Goal: Transaction & Acquisition: Purchase product/service

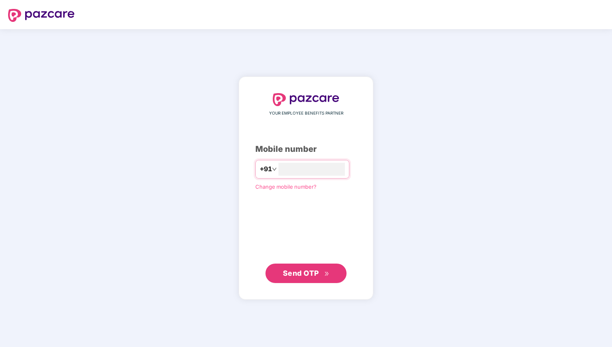
type input "**********"
click at [307, 276] on span "Send OTP" at bounding box center [301, 273] width 36 height 9
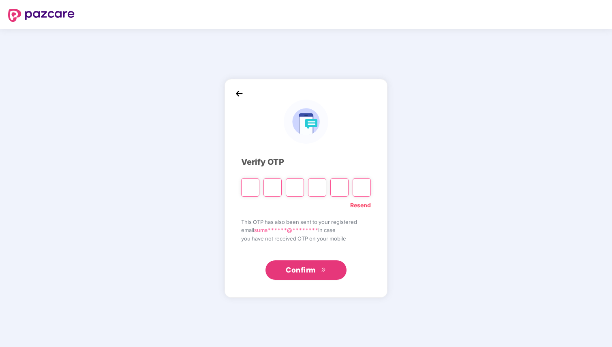
type input "*"
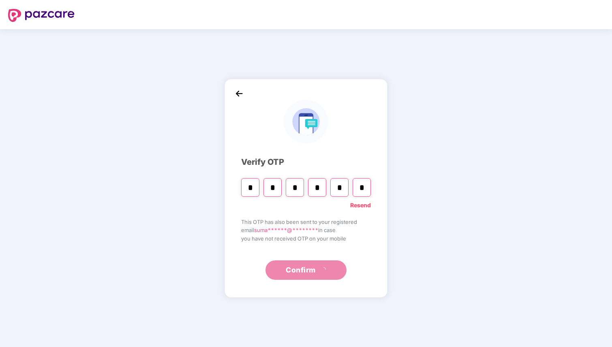
type input "*"
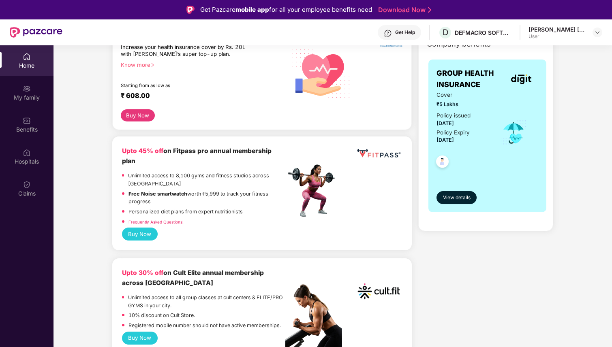
scroll to position [132, 0]
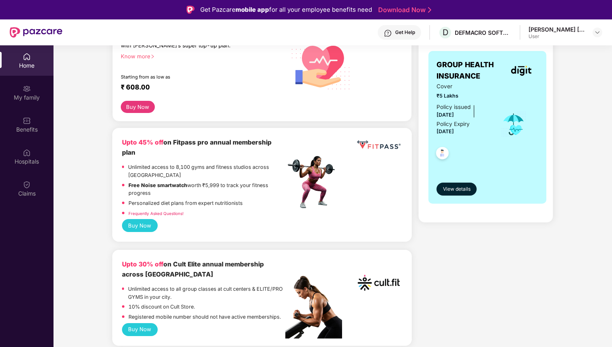
click at [144, 220] on button "Buy Now" at bounding box center [140, 225] width 36 height 13
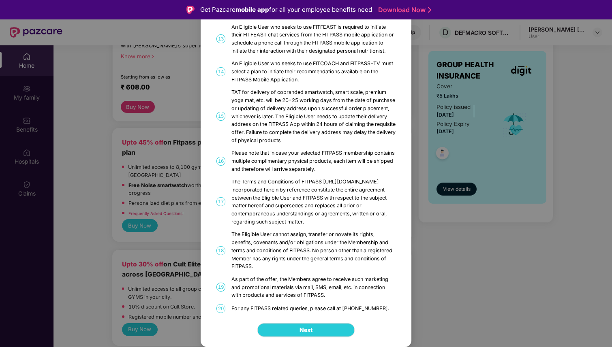
scroll to position [0, 0]
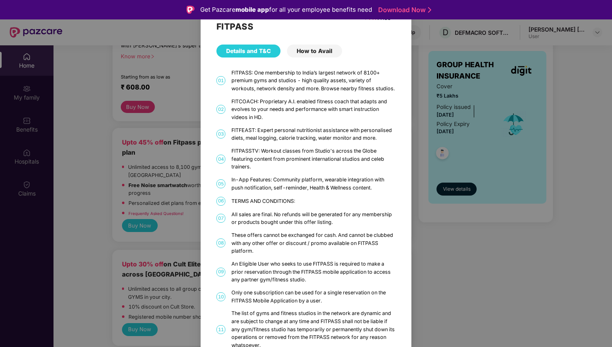
click at [313, 56] on div "How to Avail" at bounding box center [314, 51] width 55 height 13
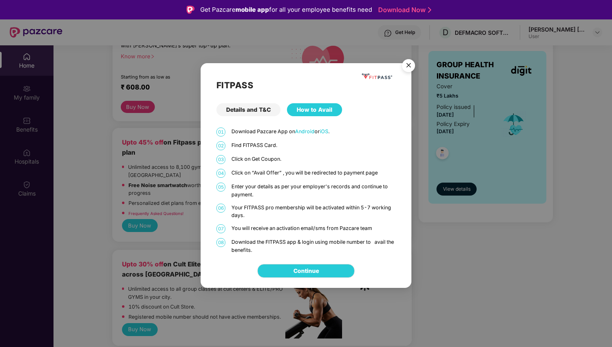
click at [411, 67] on img "Close" at bounding box center [408, 67] width 23 height 23
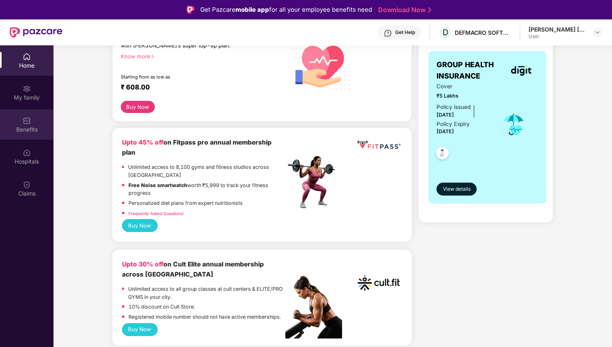
click at [34, 124] on div "Benefits" at bounding box center [26, 124] width 53 height 30
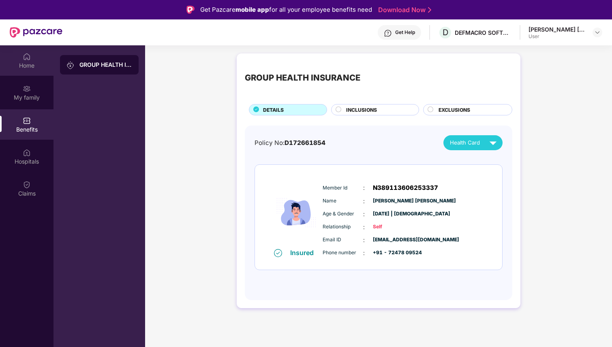
click at [27, 61] on div "Home" at bounding box center [26, 60] width 53 height 30
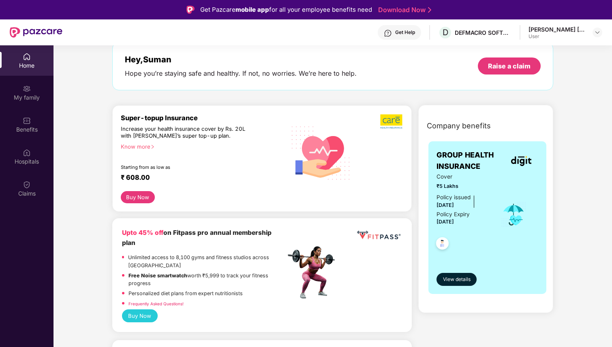
scroll to position [43, 0]
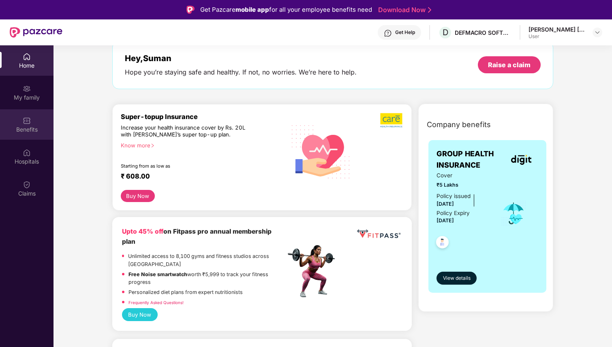
click at [19, 124] on div "Benefits" at bounding box center [26, 124] width 53 height 30
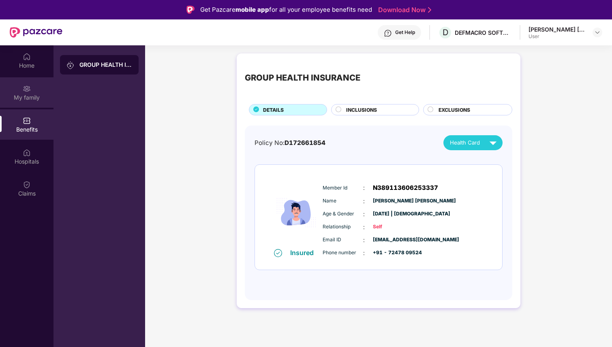
click at [13, 100] on div "My family" at bounding box center [26, 98] width 53 height 8
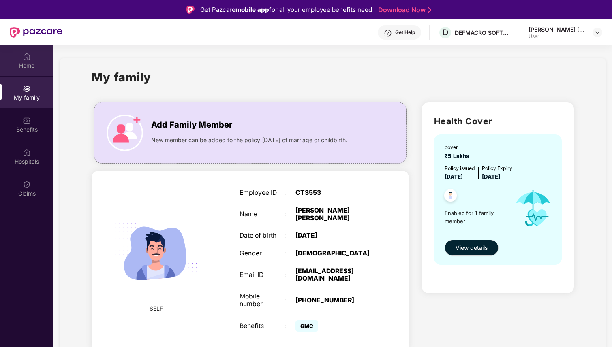
click at [18, 62] on div "Home" at bounding box center [26, 66] width 53 height 8
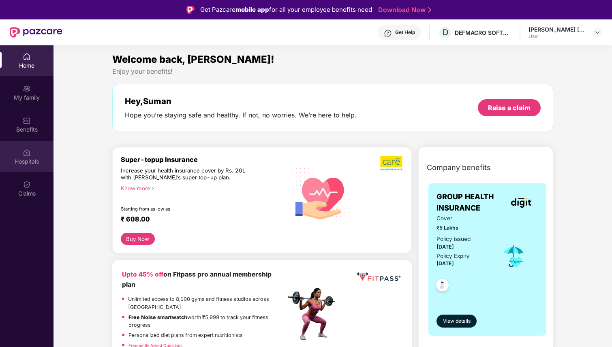
click at [5, 160] on div "Hospitals" at bounding box center [26, 162] width 53 height 8
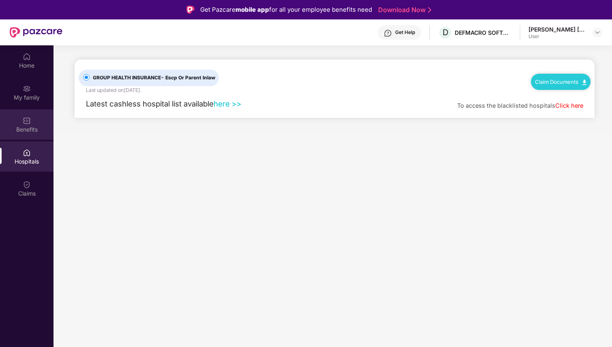
click at [20, 124] on div "Benefits" at bounding box center [26, 124] width 53 height 30
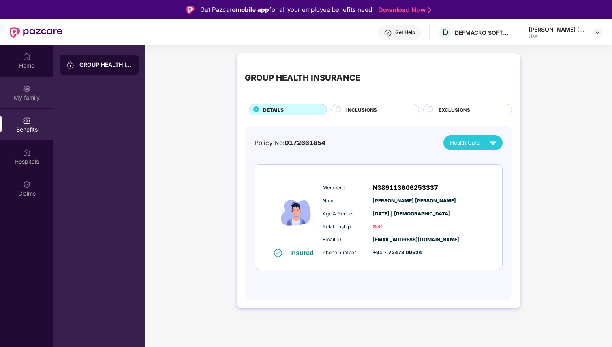
click at [21, 89] on div "My family" at bounding box center [26, 92] width 53 height 30
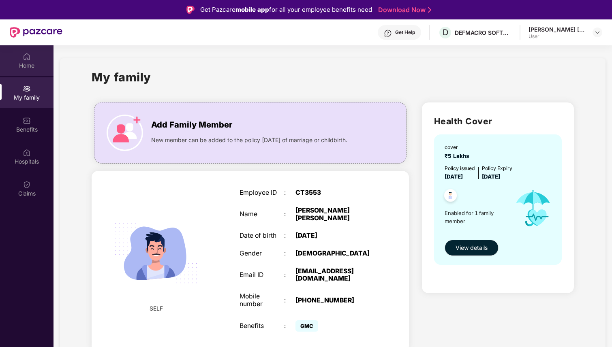
click at [30, 57] on img at bounding box center [27, 57] width 8 height 8
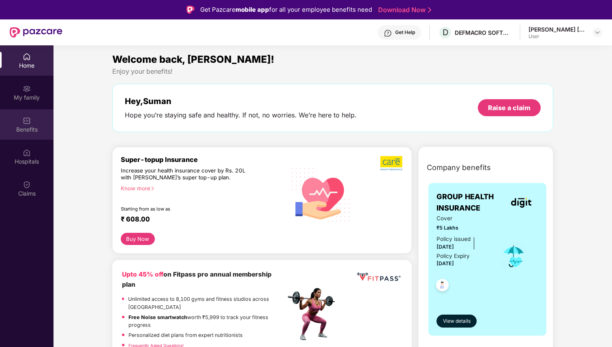
click at [28, 135] on div "Benefits" at bounding box center [26, 124] width 53 height 30
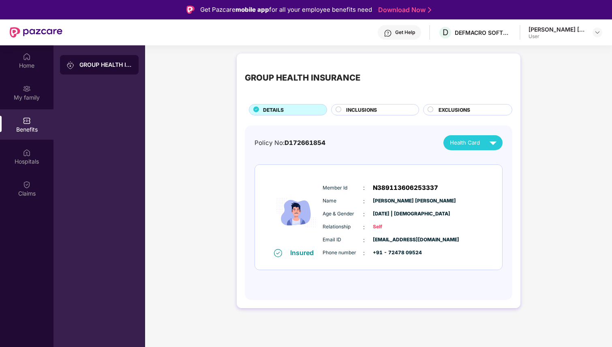
click at [84, 55] on div "GROUP HEALTH INSURANCE" at bounding box center [99, 64] width 79 height 19
click at [30, 191] on div "Claims" at bounding box center [26, 194] width 53 height 8
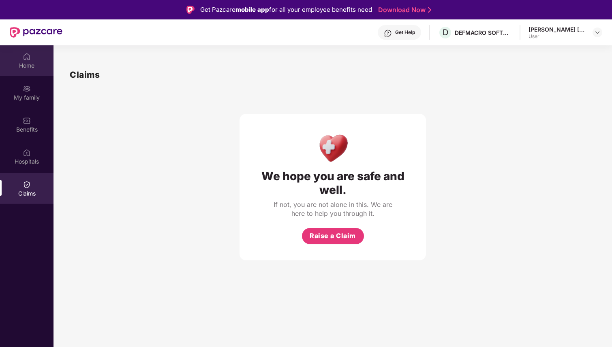
click at [14, 63] on div "Home" at bounding box center [26, 66] width 53 height 8
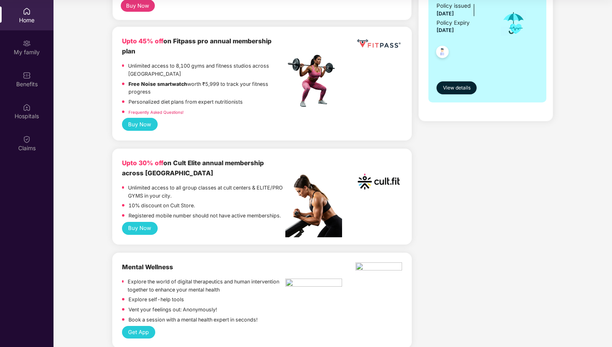
scroll to position [168, 0]
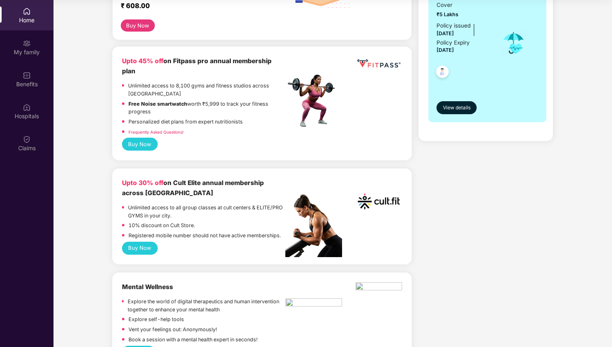
click at [164, 179] on div "Upto 30% off on Cult Elite annual membership across [GEOGRAPHIC_DATA]" at bounding box center [203, 188] width 163 height 20
click at [373, 197] on img at bounding box center [378, 201] width 47 height 47
click at [145, 179] on b "Upto 30% off" at bounding box center [142, 183] width 41 height 8
click at [205, 193] on div "Upto 30% off on Cult Elite annual membership across India Unlimited access to a…" at bounding box center [203, 210] width 163 height 64
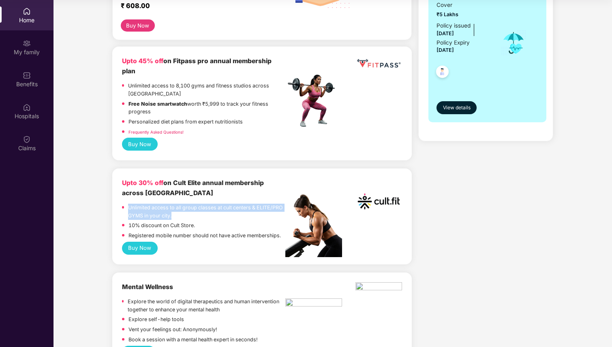
click at [205, 193] on div "Upto 30% off on Cult Elite annual membership across India Unlimited access to a…" at bounding box center [203, 210] width 163 height 64
click at [208, 222] on div "10% discount on Cult Store." at bounding box center [203, 227] width 163 height 10
click at [143, 242] on button "Buy Now" at bounding box center [140, 248] width 36 height 13
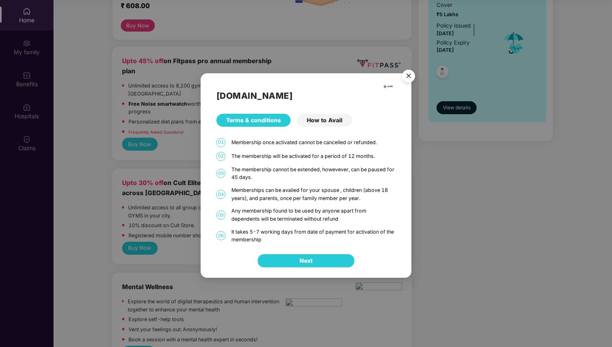
click at [304, 261] on span "Next" at bounding box center [305, 260] width 13 height 9
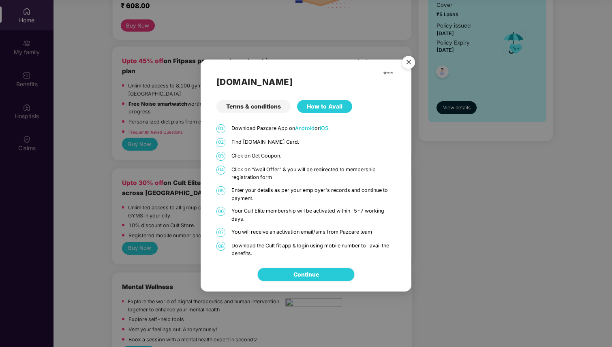
click at [301, 273] on link "Continue" at bounding box center [306, 274] width 26 height 9
click at [410, 60] on img "Close" at bounding box center [408, 63] width 23 height 23
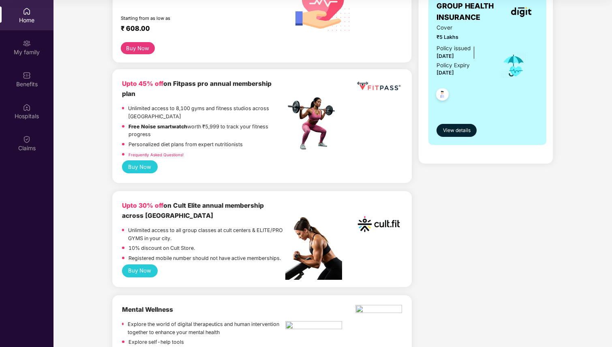
scroll to position [141, 0]
